Goal: Transaction & Acquisition: Purchase product/service

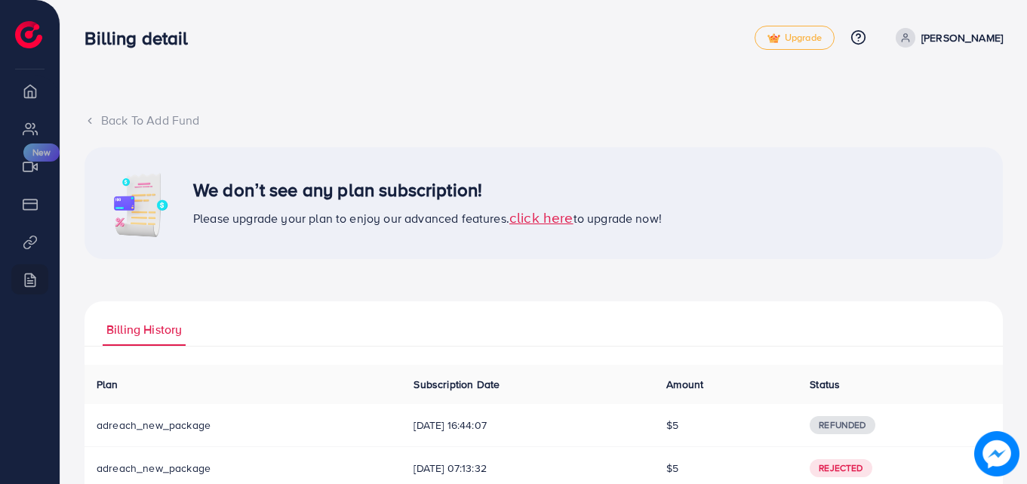
click at [541, 226] on span "click here" at bounding box center [541, 217] width 64 height 20
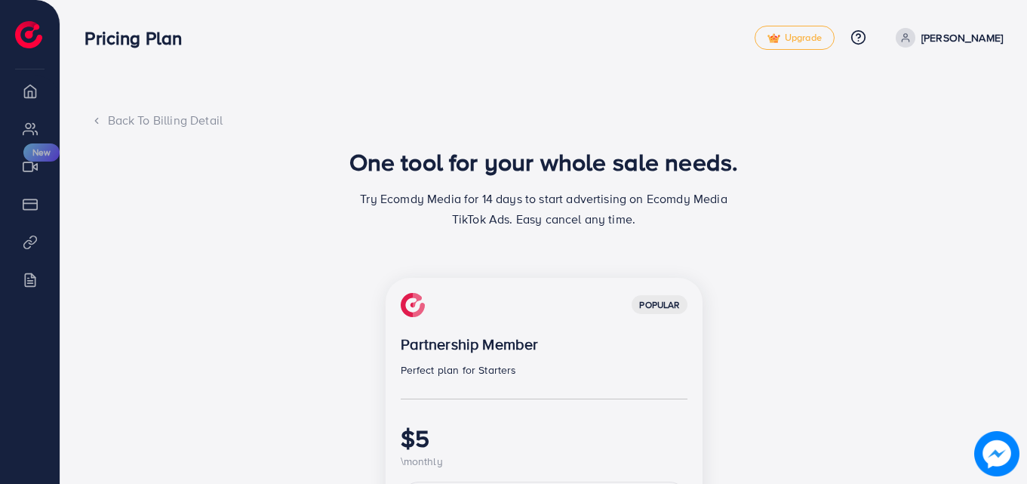
click at [1014, 198] on div "Back To Billing Detail One tool for your whole sale needs. Try Ecomdy Media for…" at bounding box center [543, 463] width 967 height 926
click at [959, 199] on div "One tool for your whole sale needs. Try Ecomdy Media for 14 days to start adver…" at bounding box center [544, 194] width 906 height 94
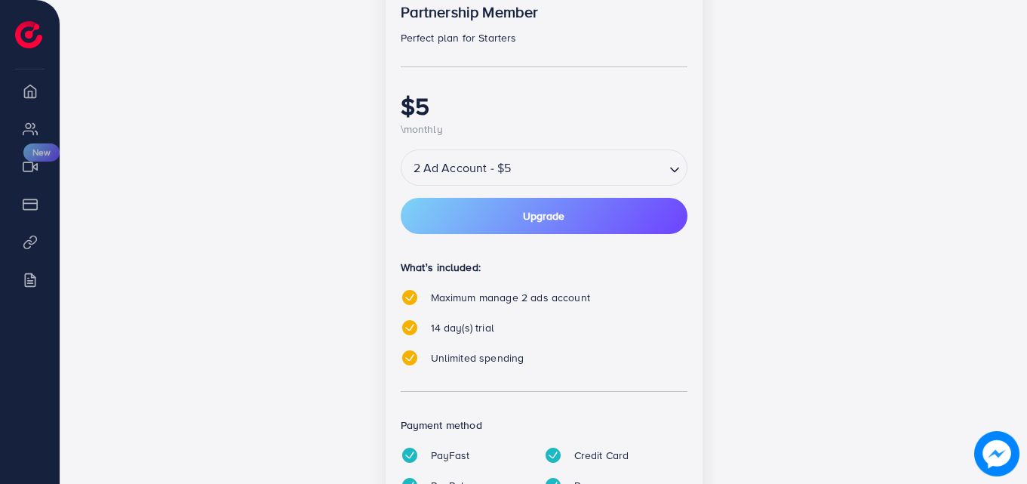
scroll to position [362, 0]
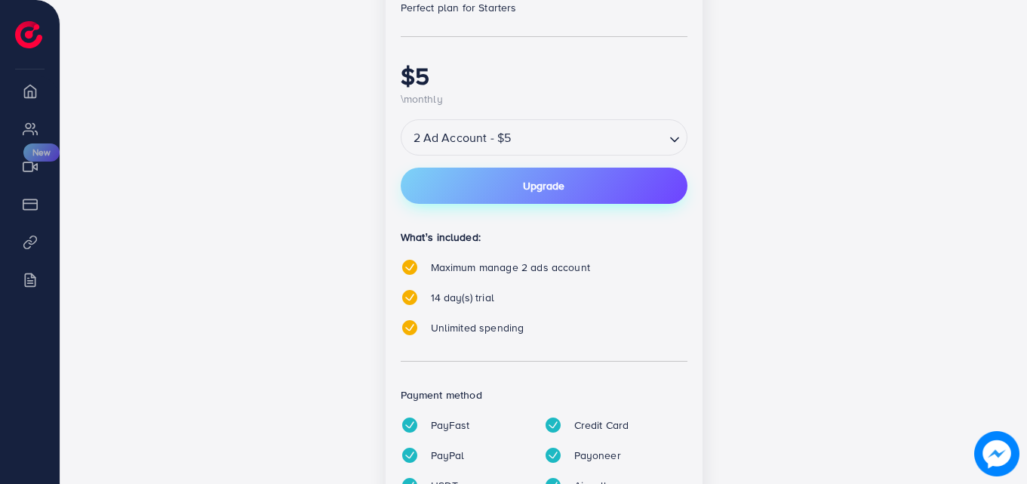
click at [568, 192] on button "Upgrade" at bounding box center [544, 186] width 287 height 36
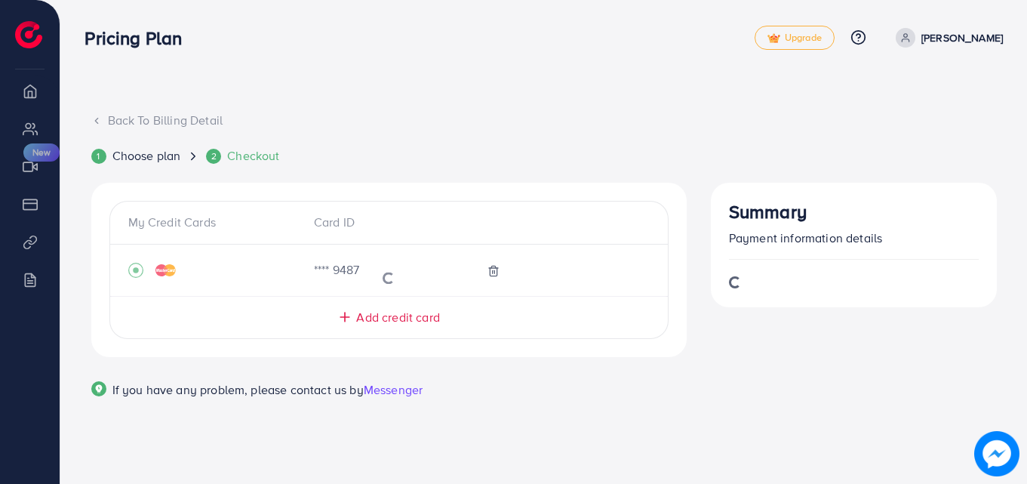
scroll to position [0, 0]
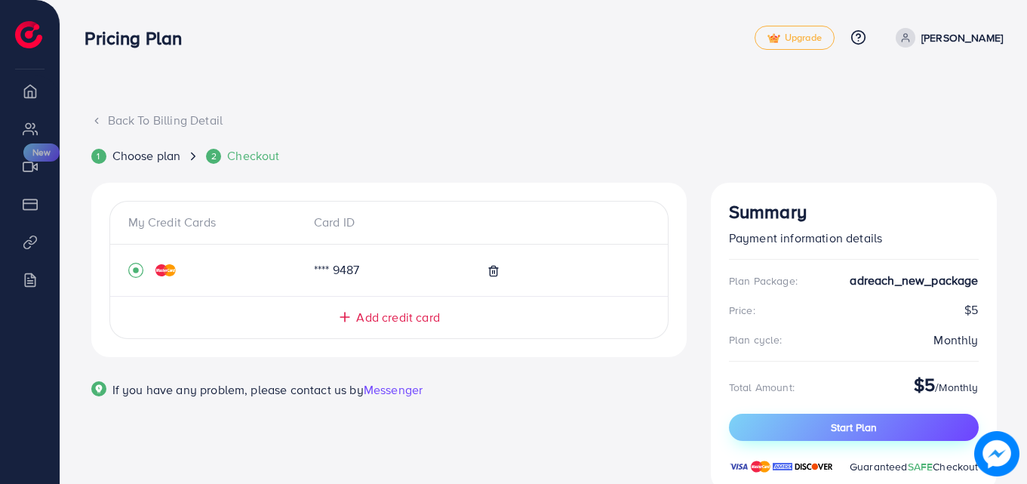
click at [842, 432] on span "Start Plan" at bounding box center [854, 427] width 46 height 15
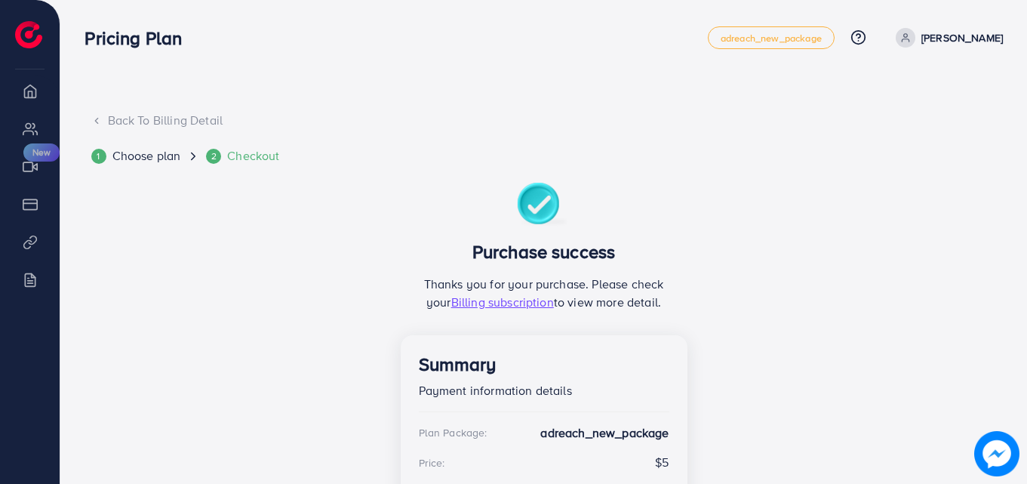
click at [803, 233] on div "1 Choose plan 2 Checkout Purchase success Thanks you for your purchase. Please …" at bounding box center [544, 381] width 906 height 469
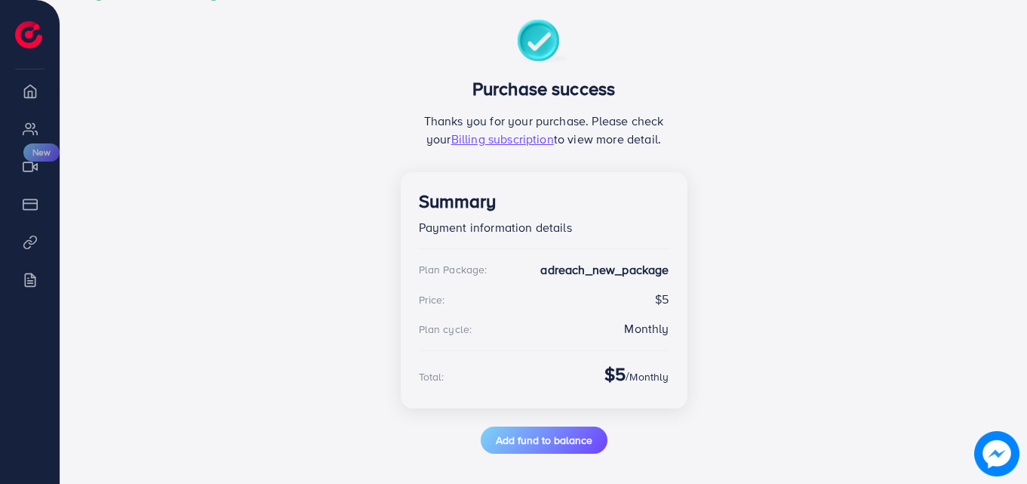
scroll to position [169, 0]
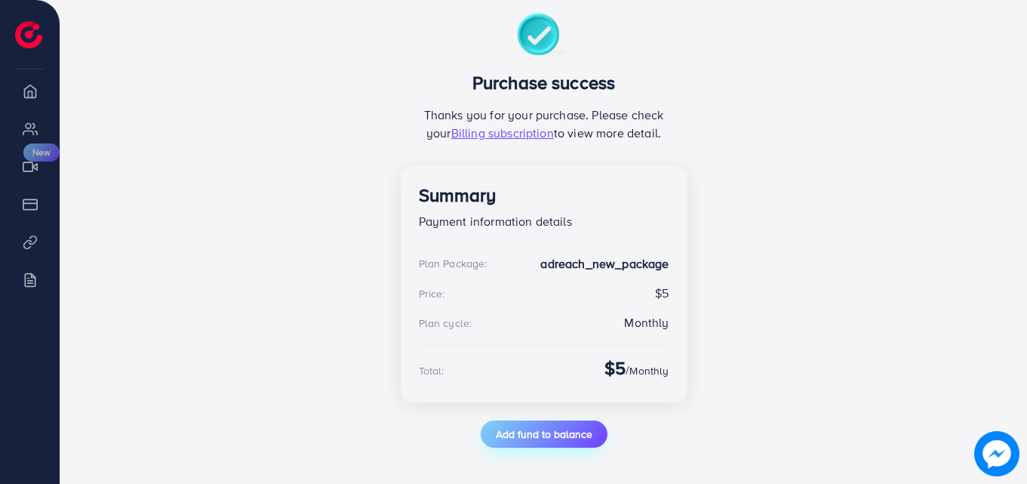
click at [545, 442] on span "Add fund to balance" at bounding box center [544, 433] width 97 height 15
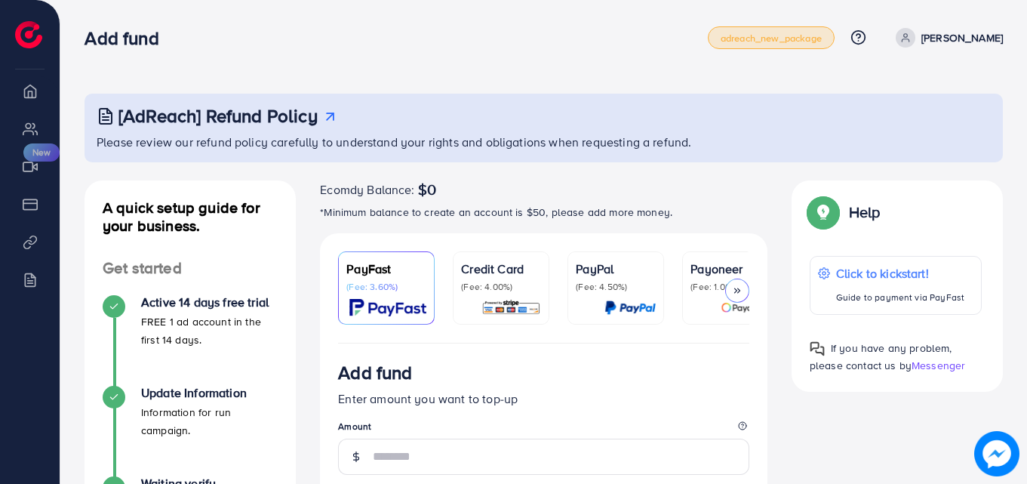
click at [790, 47] on link "adreach_new_package" at bounding box center [771, 37] width 127 height 23
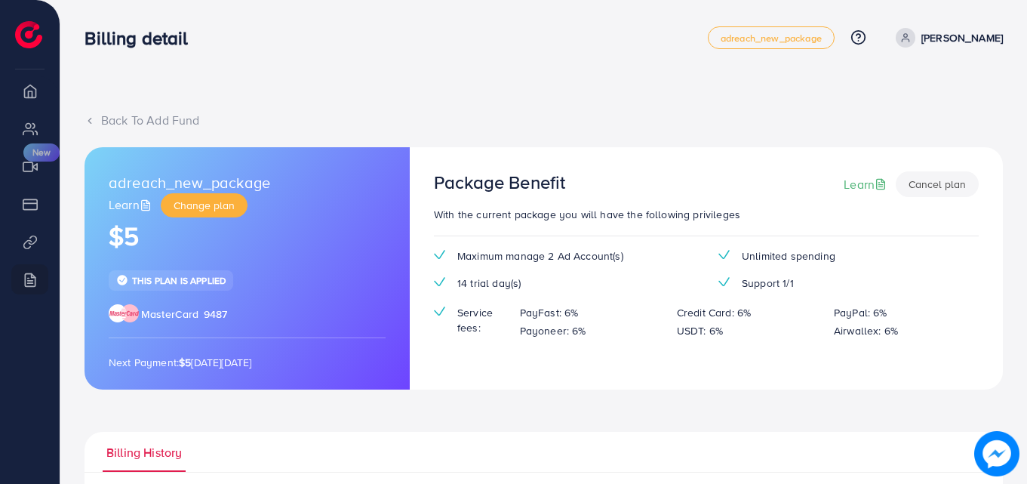
click at [115, 117] on div "Back To Add Fund" at bounding box center [544, 120] width 919 height 17
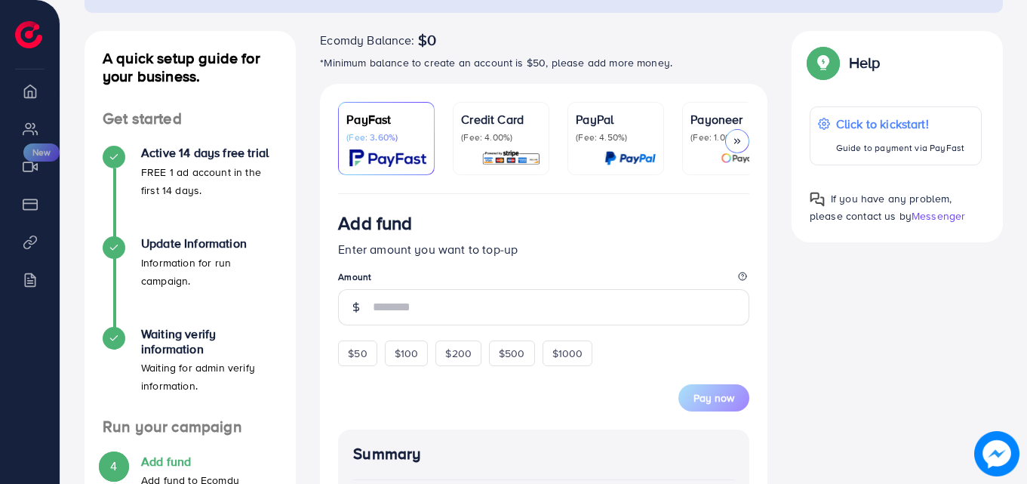
scroll to position [151, 0]
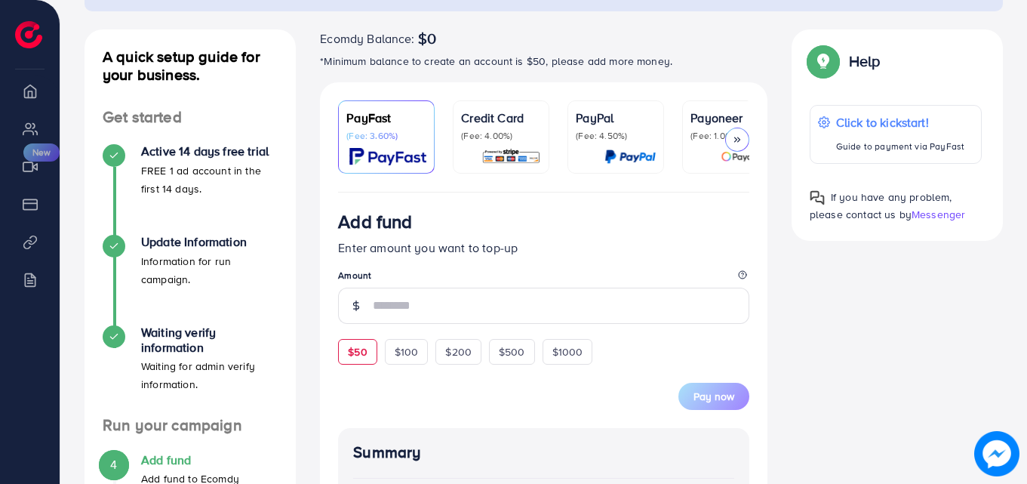
click at [343, 356] on div "$50" at bounding box center [357, 352] width 38 height 26
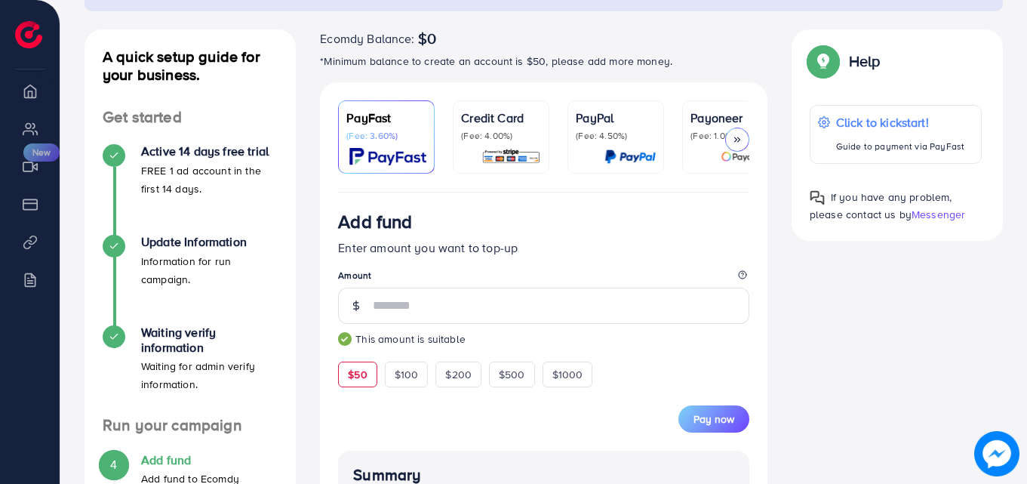
type input "**"
click at [737, 132] on div at bounding box center [737, 140] width 24 height 24
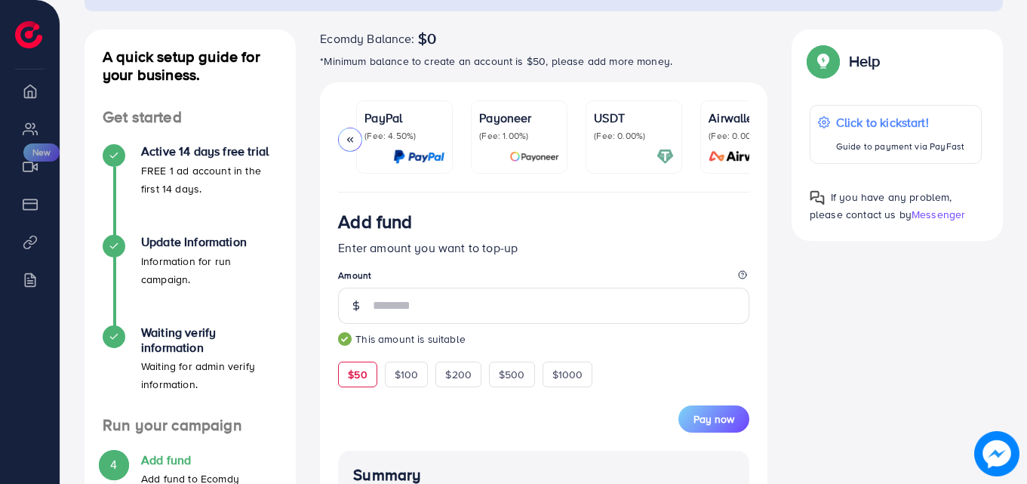
scroll to position [0, 259]
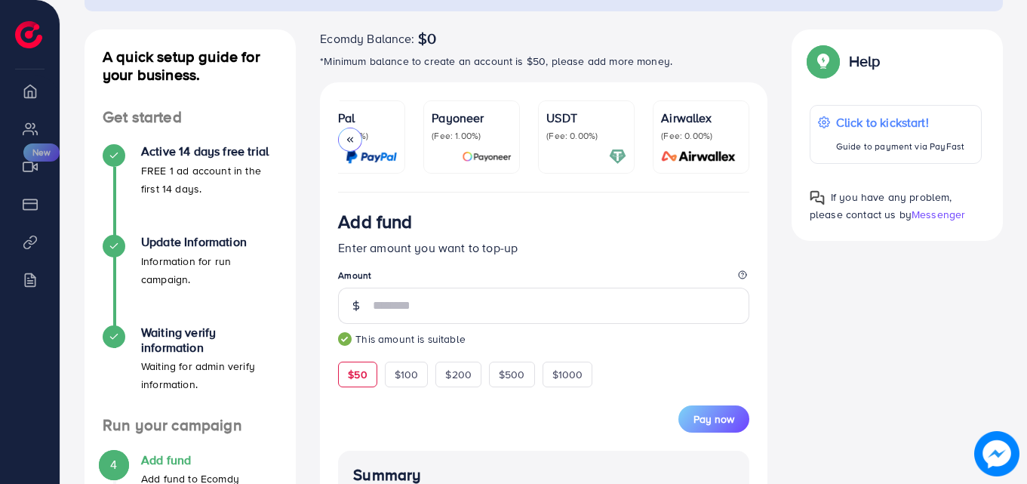
click at [562, 143] on div "USDT (Fee: 0.00%)" at bounding box center [586, 137] width 80 height 57
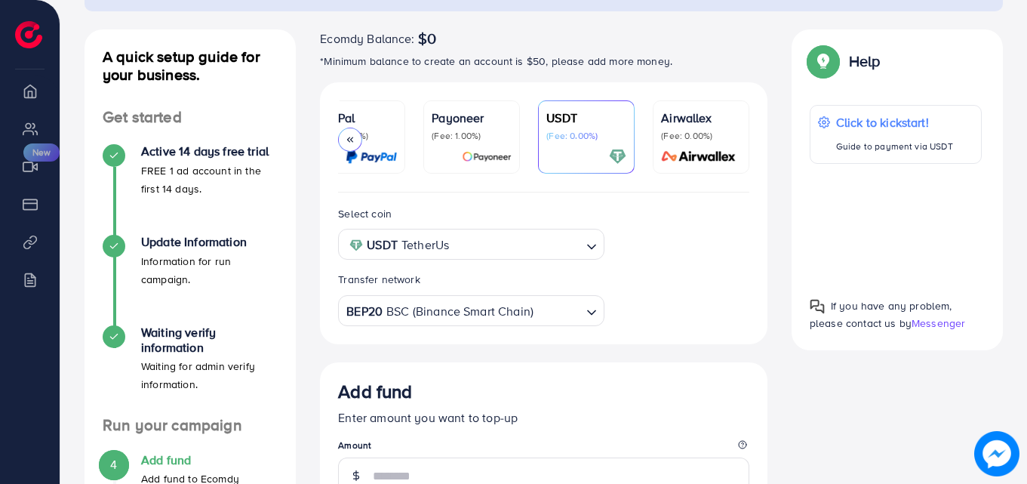
click at [1013, 220] on div "Help Help Click to kickstart! Guide to payment via USDT If you have any problem…" at bounding box center [897, 189] width 235 height 321
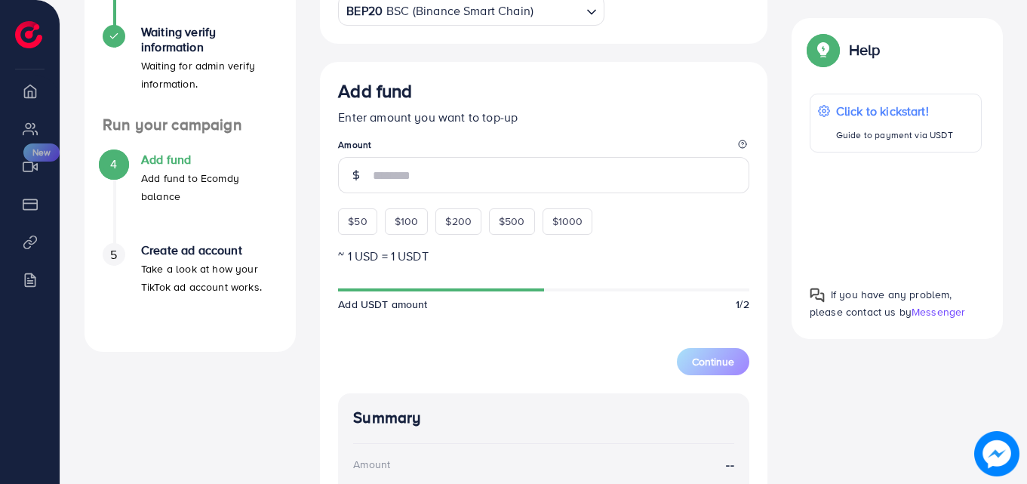
scroll to position [453, 0]
click at [349, 227] on span "$50" at bounding box center [357, 219] width 19 height 15
type input "**"
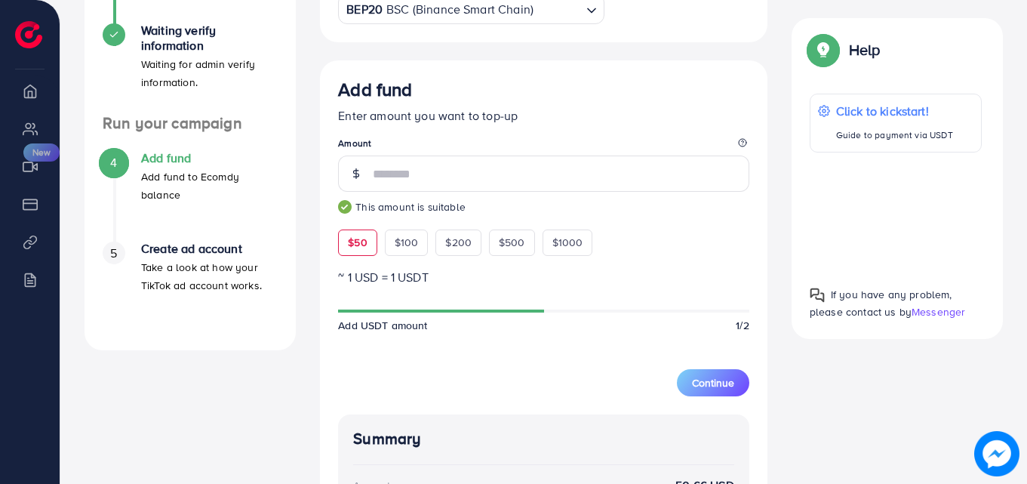
click at [885, 397] on div "A quick setup guide for your business. Get started Active 14 days free trial FR…" at bounding box center [543, 268] width 943 height 1081
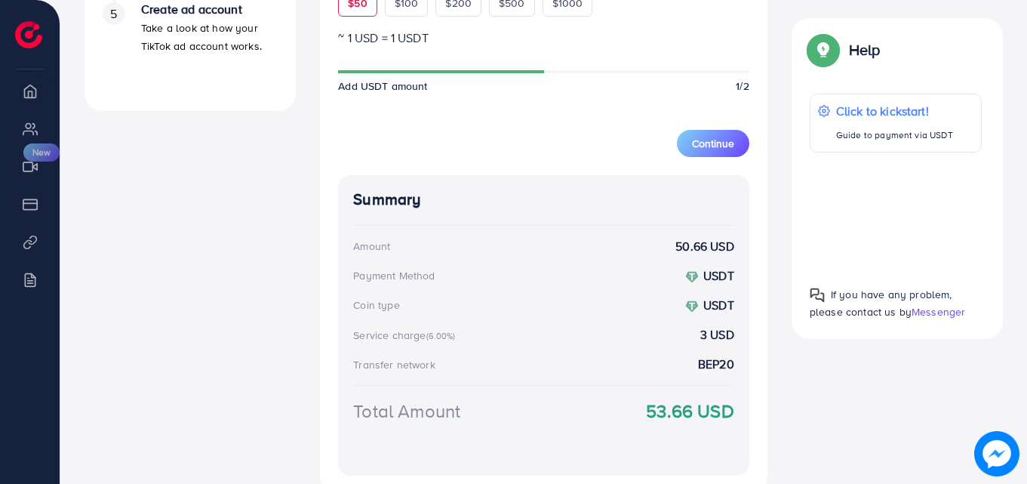
scroll to position [694, 0]
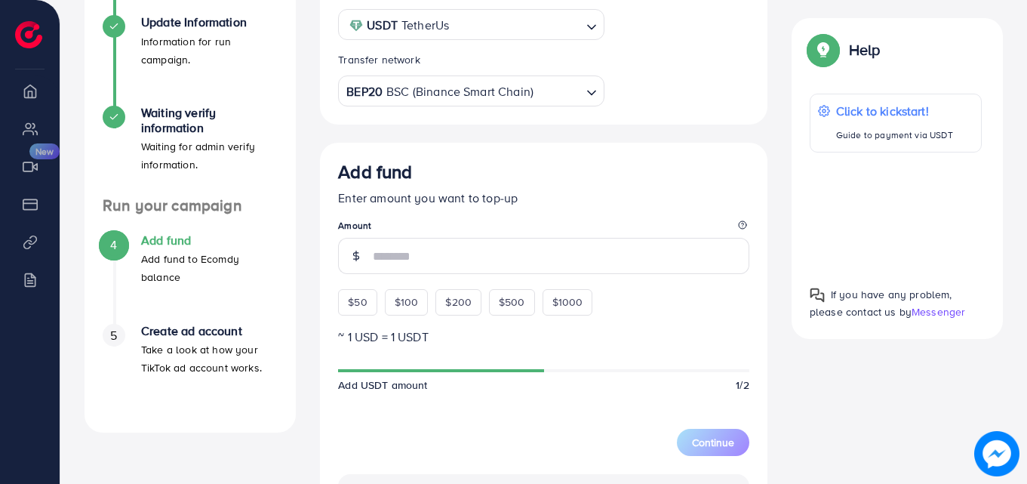
scroll to position [159, 0]
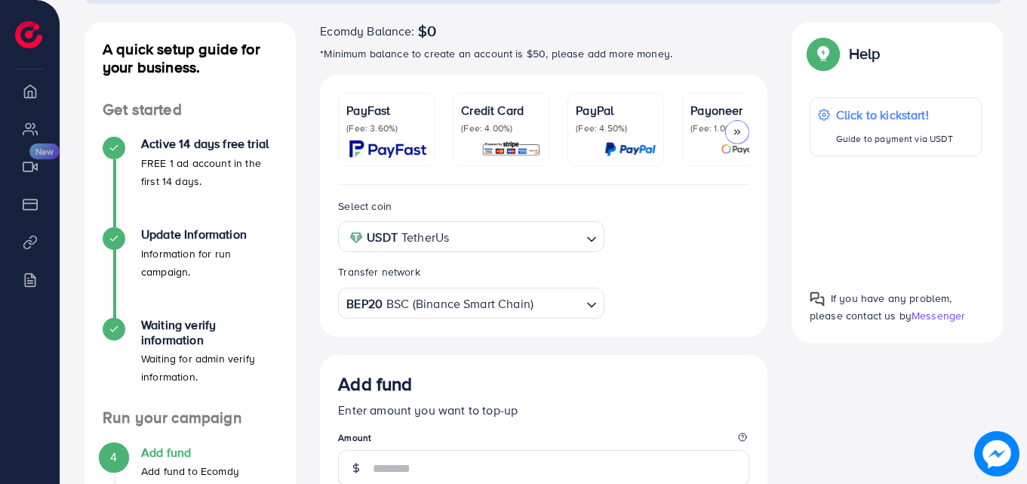
drag, startPoint x: 1030, startPoint y: 138, endPoint x: 1025, endPoint y: 162, distance: 24.0
click at [1025, 162] on html "Add fund adreach_new_package Help Center Contact Support Plans and Pricing Term…" at bounding box center [513, 83] width 1027 height 484
click at [1017, 45] on div "[AdReach] Refund Policy Please review our refund policy carefully to understand…" at bounding box center [543, 483] width 967 height 1285
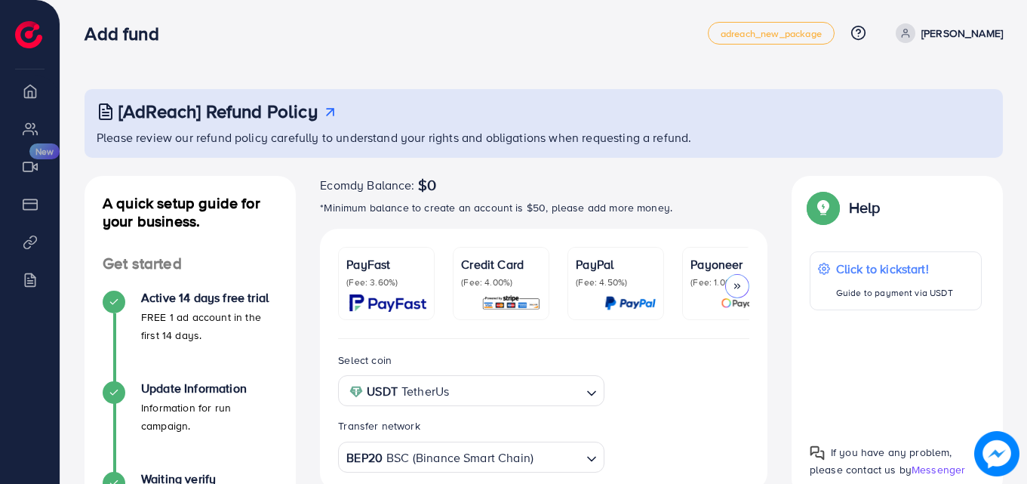
scroll to position [0, 0]
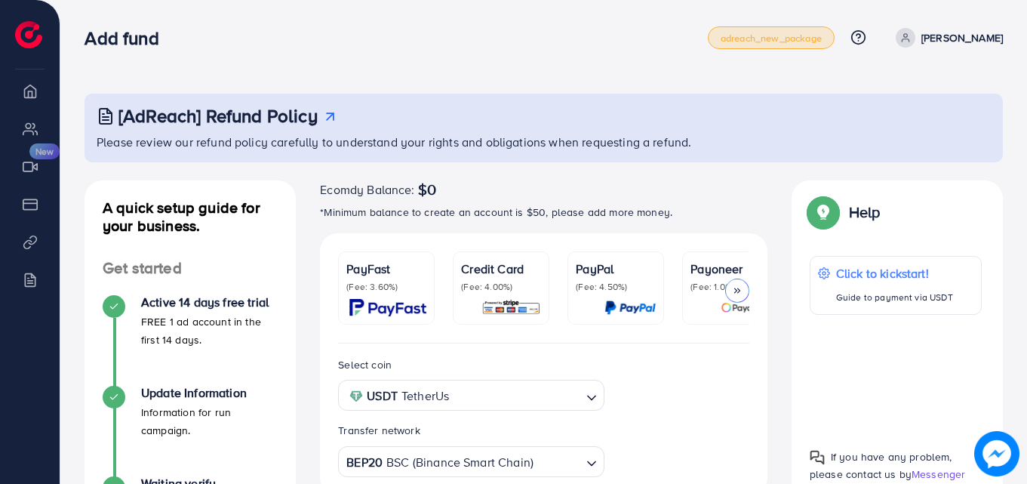
click at [802, 35] on span "adreach_new_package" at bounding box center [771, 38] width 101 height 10
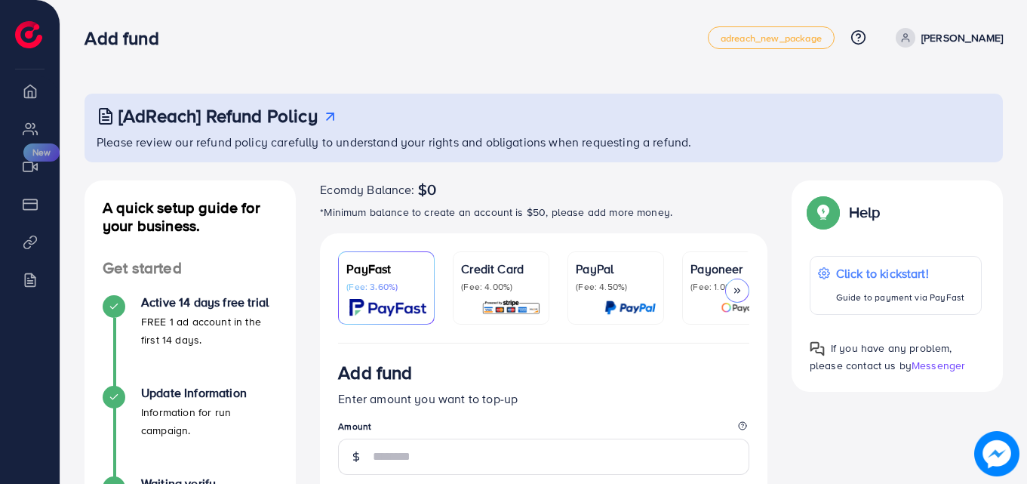
click at [739, 287] on icon at bounding box center [737, 290] width 11 height 11
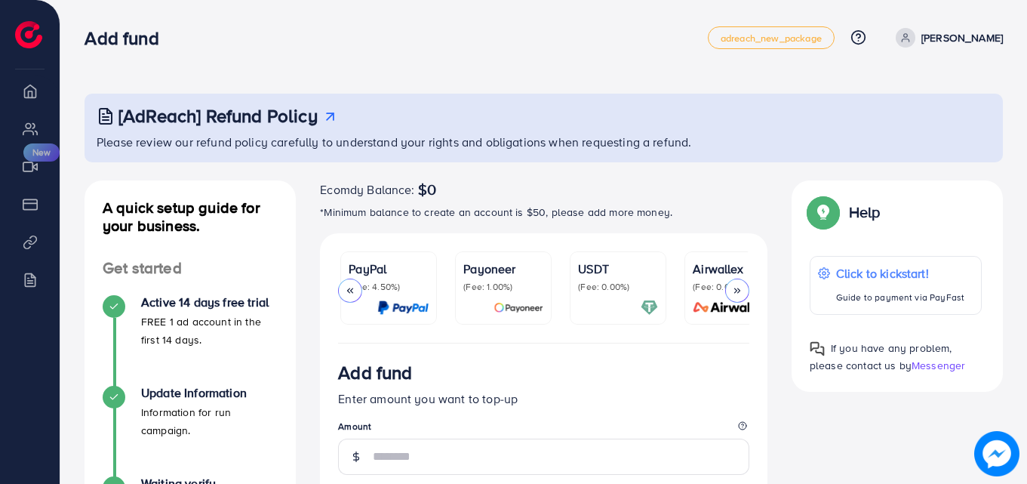
scroll to position [0, 259]
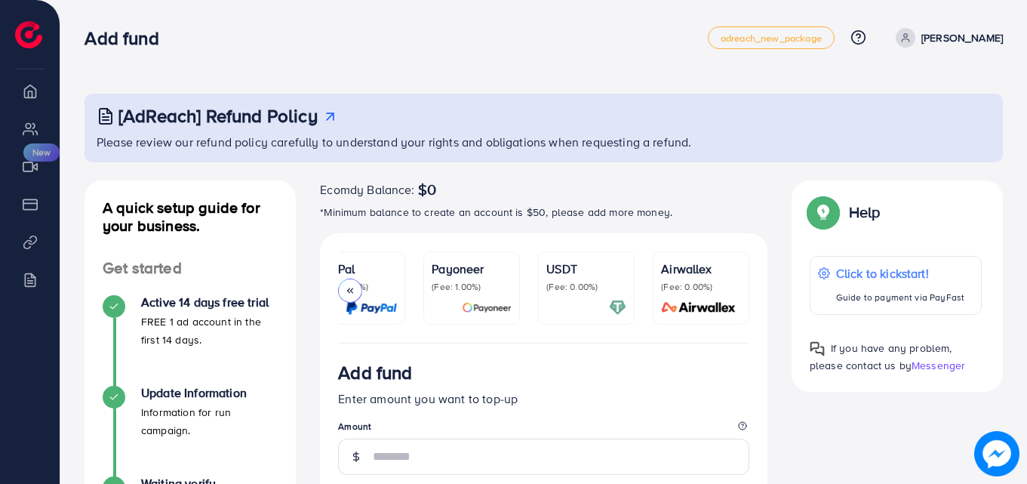
click at [604, 272] on p "USDT" at bounding box center [586, 269] width 80 height 18
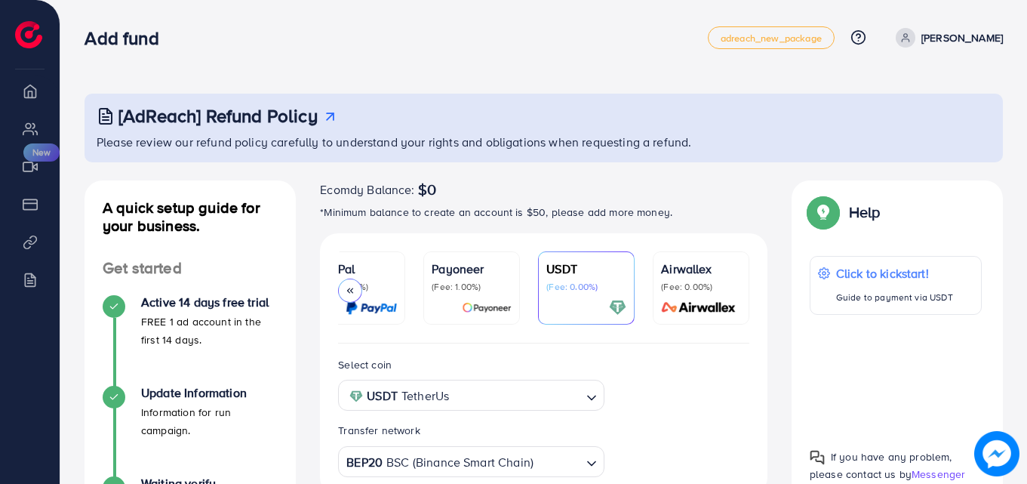
click at [1011, 205] on div "Help Help Click to kickstart! Guide to payment via USDT If you have any problem…" at bounding box center [897, 340] width 235 height 321
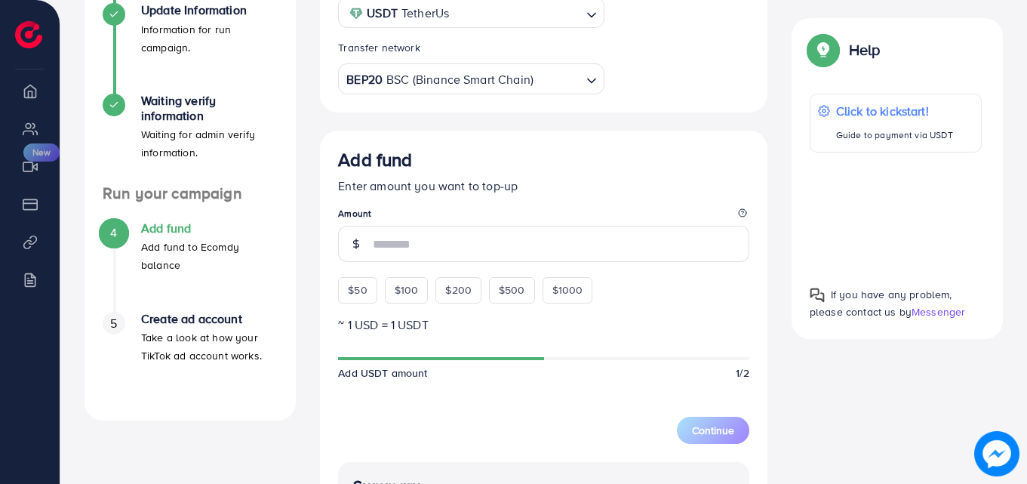
scroll to position [423, 0]
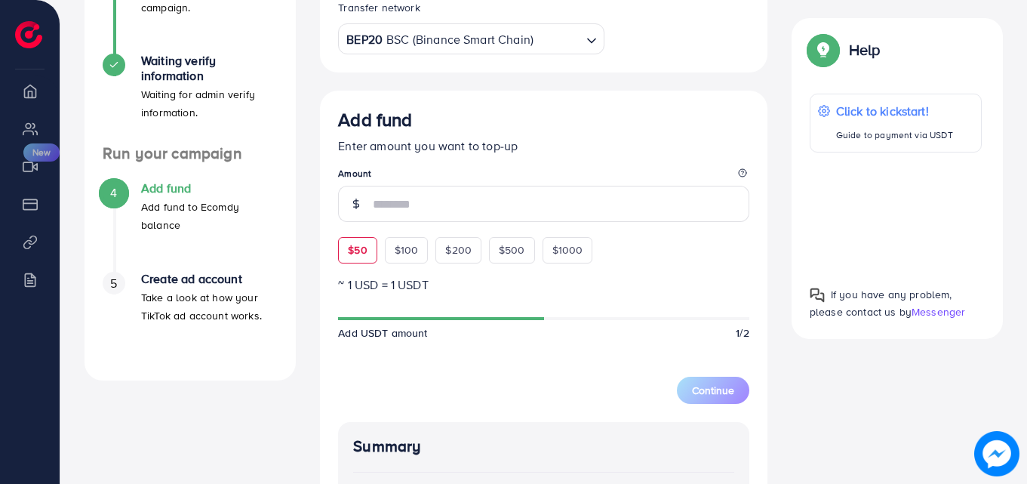
click at [367, 252] on span "$50" at bounding box center [357, 249] width 19 height 15
type input "**"
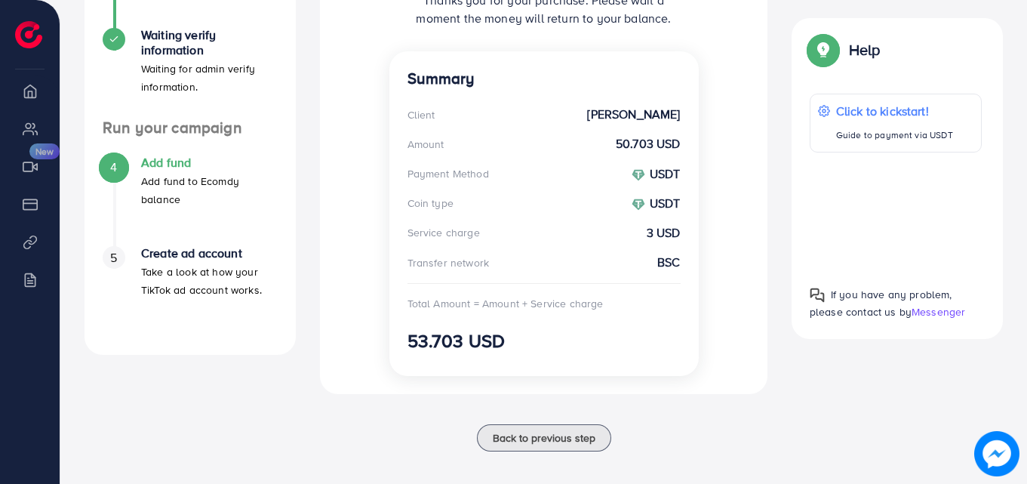
scroll to position [454, 0]
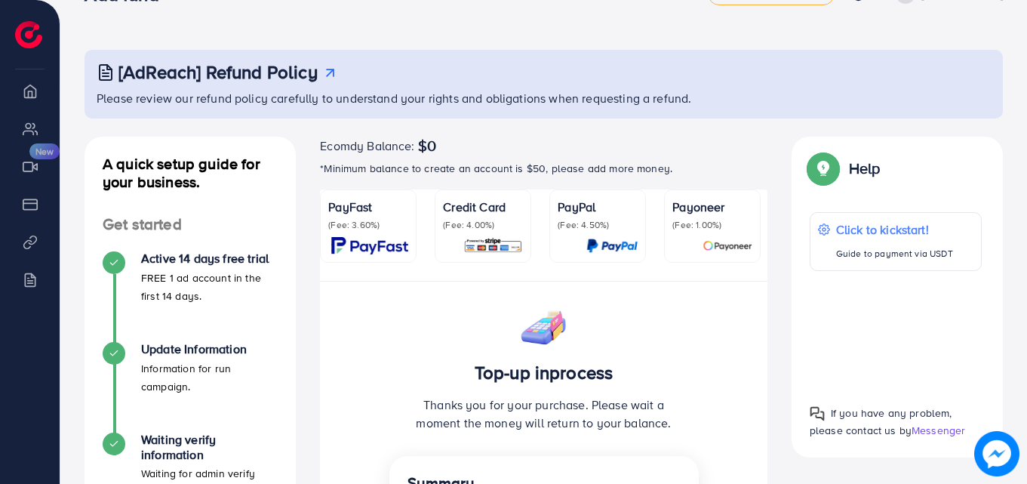
scroll to position [39, 0]
